Goal: Task Accomplishment & Management: Manage account settings

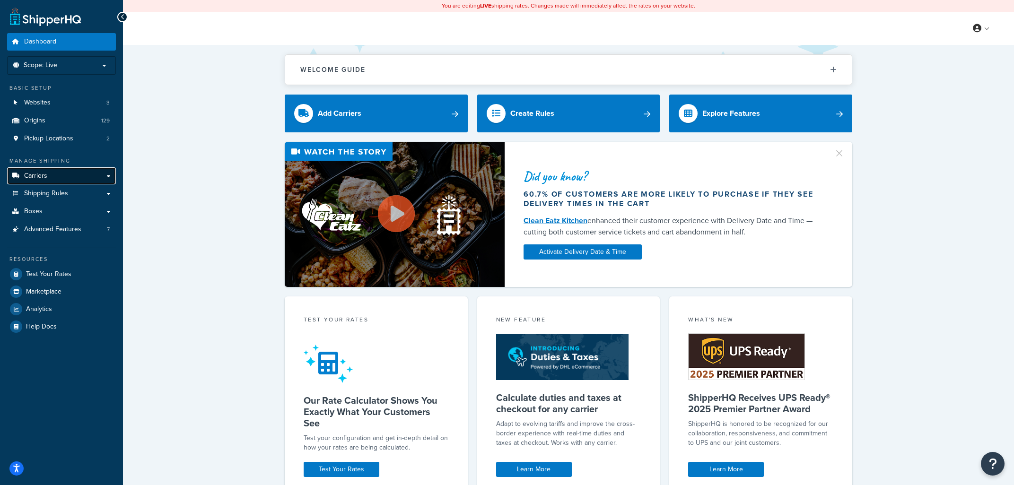
click at [59, 172] on link "Carriers" at bounding box center [61, 175] width 109 height 17
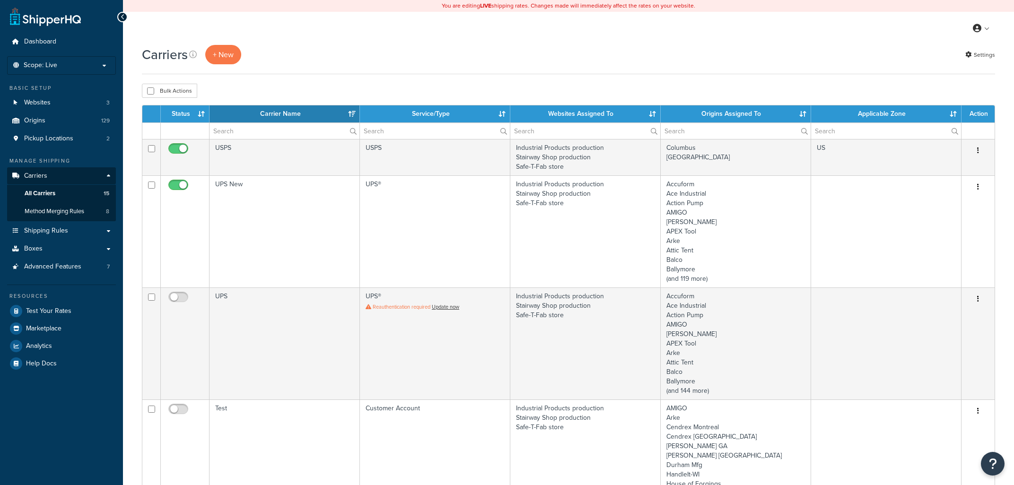
select select "15"
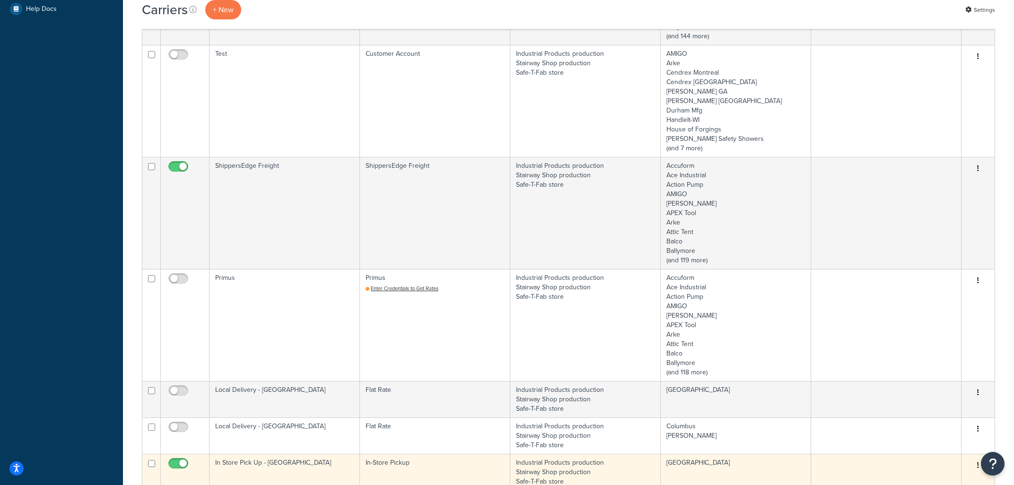
scroll to position [152, 0]
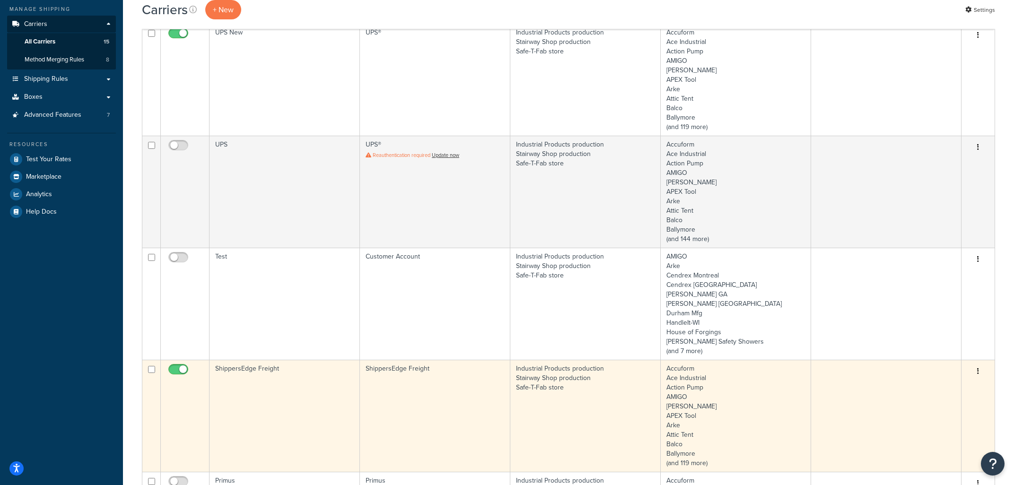
click at [577, 400] on td "Industrial Products production Stairway Shop production Safe-T-Fab store" at bounding box center [585, 416] width 150 height 112
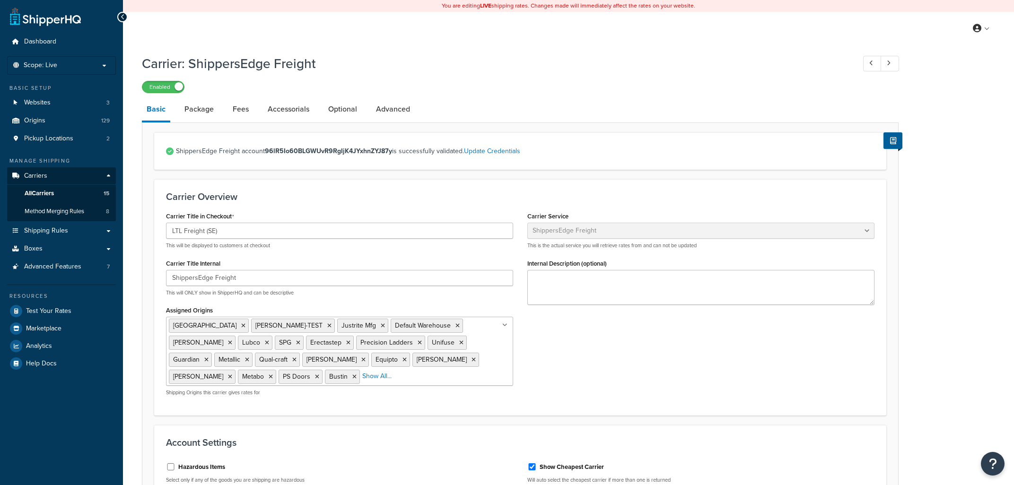
select select "shippersEdgeFreight"
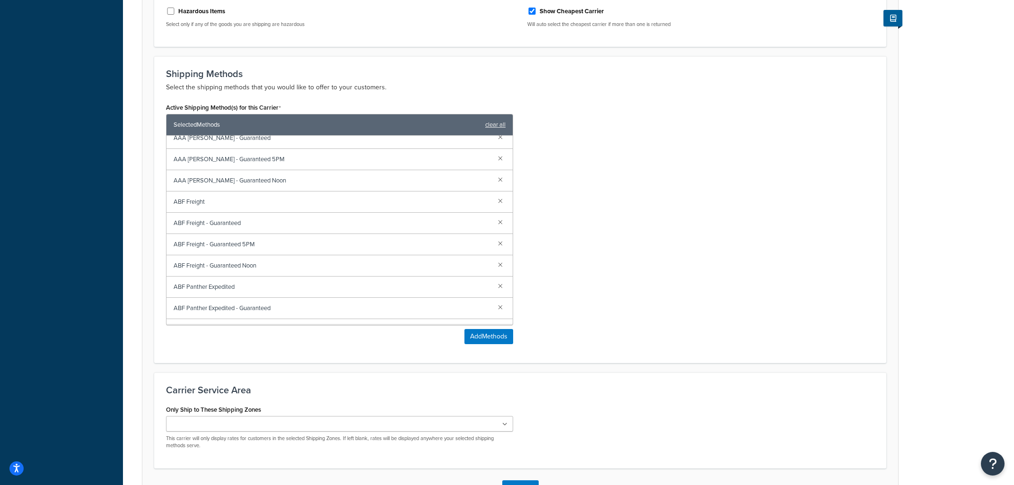
scroll to position [161, 0]
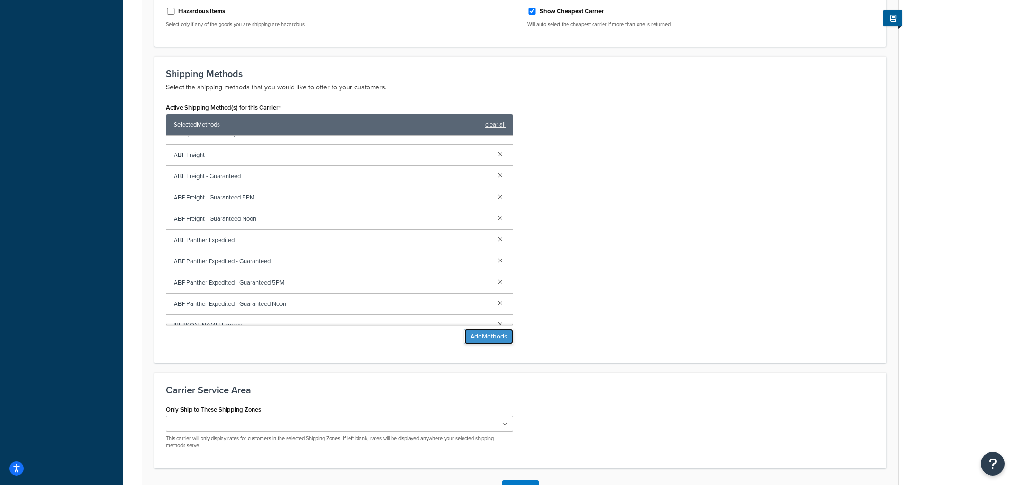
click at [494, 335] on button "Add Methods" at bounding box center [488, 336] width 49 height 15
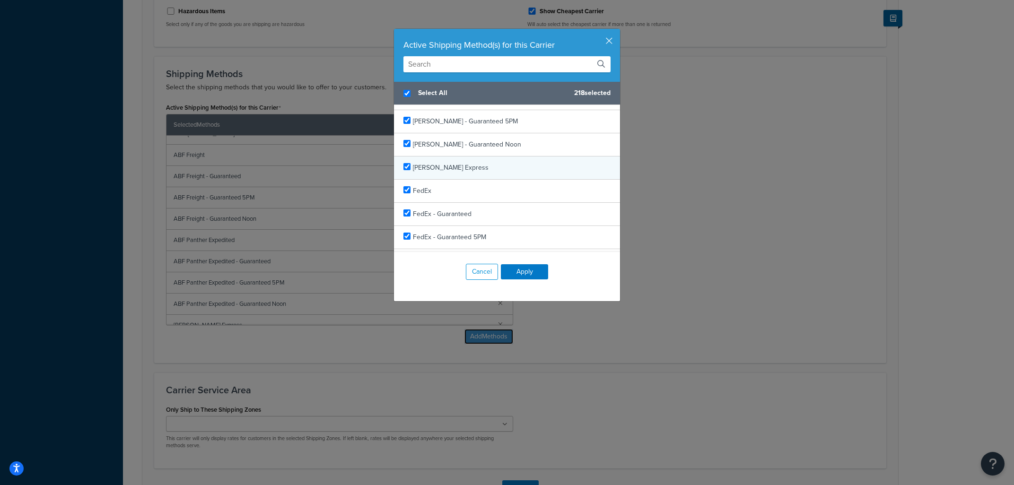
scroll to position [1882, 0]
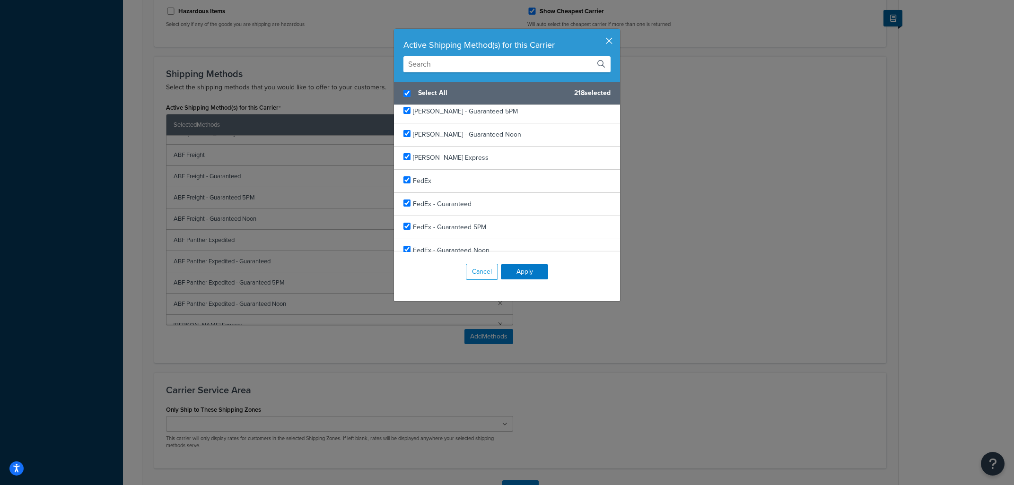
click at [618, 31] on button "button" at bounding box center [619, 30] width 2 height 2
